Goal: Check status: Check status

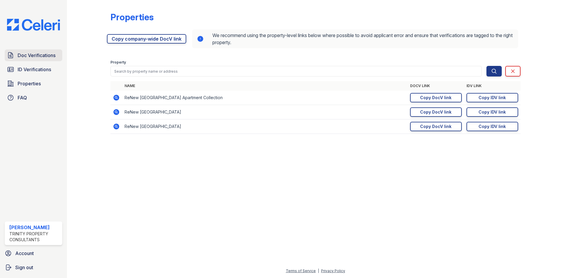
click at [20, 58] on span "Doc Verifications" at bounding box center [37, 55] width 38 height 7
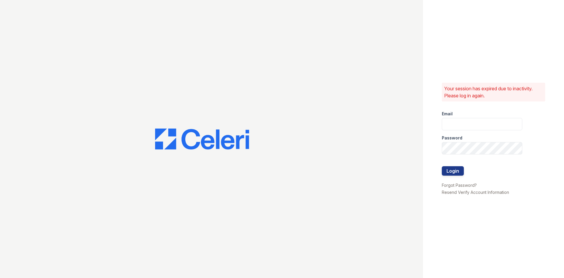
type input "[EMAIL_ADDRESS][DOMAIN_NAME]"
click at [455, 170] on button "Login" at bounding box center [453, 170] width 22 height 9
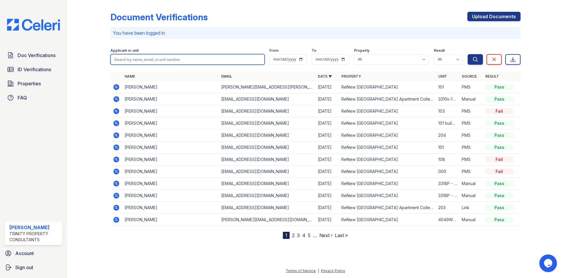
click at [208, 56] on input "search" at bounding box center [188, 59] width 154 height 11
type input "malone jack"
click at [468, 54] on button "Search" at bounding box center [475, 59] width 15 height 11
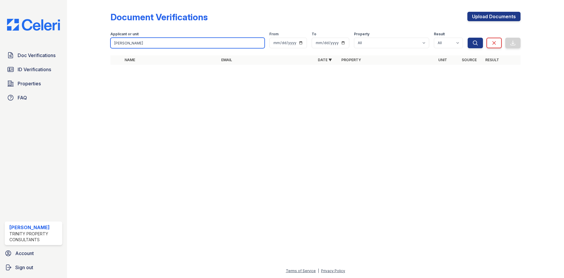
drag, startPoint x: 157, startPoint y: 40, endPoint x: 88, endPoint y: 52, distance: 70.8
click at [88, 52] on div "Document Verifications Upload Documents Filter Applicant or unit malone jack Fr…" at bounding box center [315, 40] width 479 height 80
type input "malone"
click at [468, 38] on button "Search" at bounding box center [475, 43] width 15 height 11
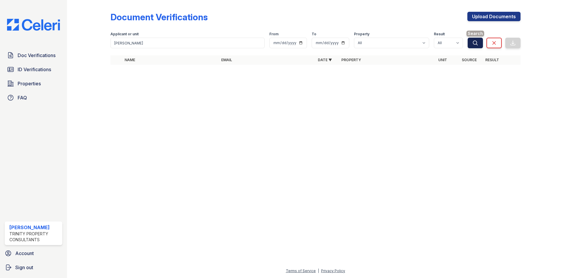
click at [474, 44] on icon "submit" at bounding box center [475, 43] width 4 height 4
